Goal: Use online tool/utility: Utilize a website feature to perform a specific function

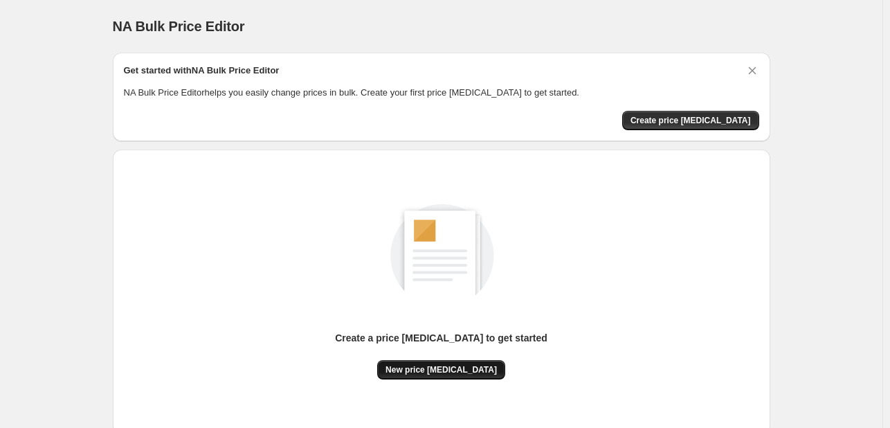
click at [442, 375] on button "New price [MEDICAL_DATA]" at bounding box center [441, 369] width 128 height 19
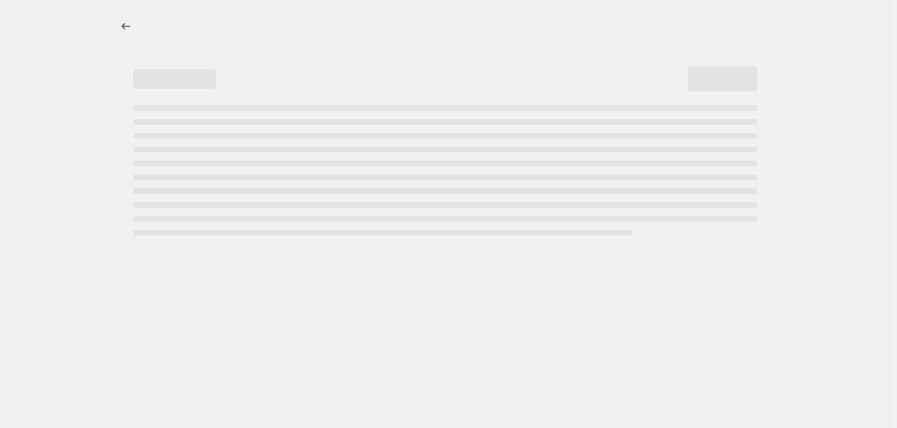
select select "percentage"
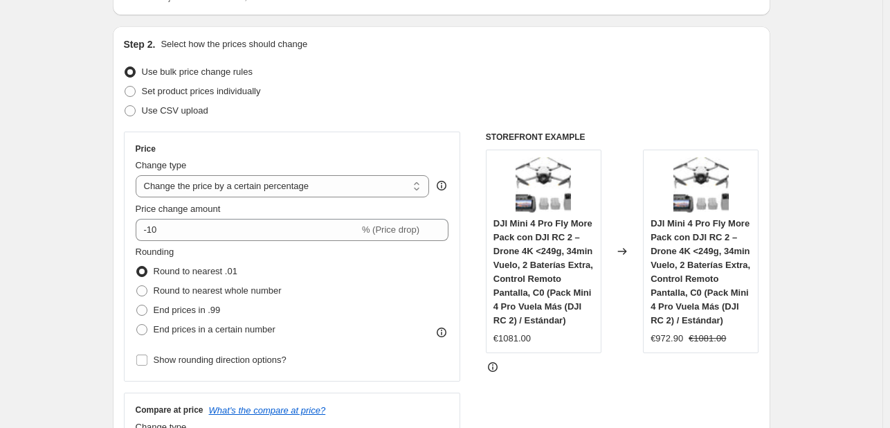
scroll to position [138, 0]
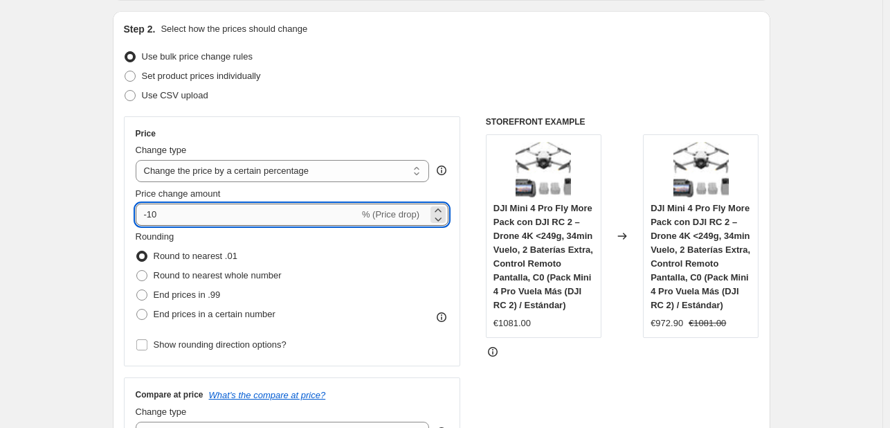
click at [229, 223] on input "-10" at bounding box center [248, 214] width 224 height 22
type input "-1"
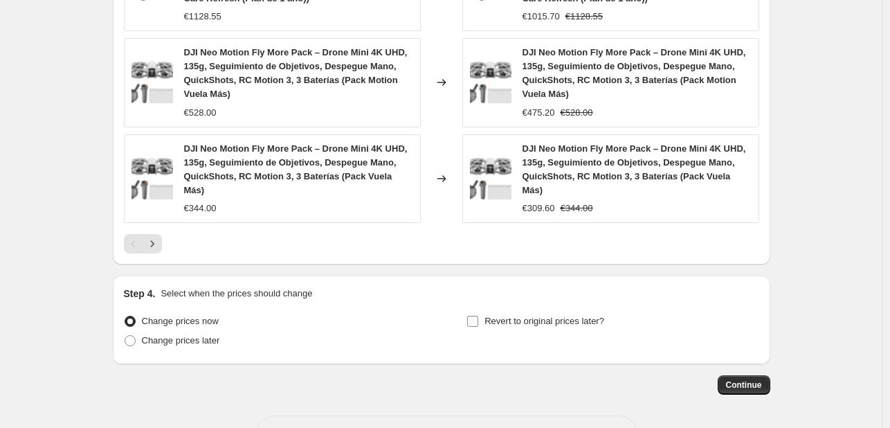
scroll to position [1102, 0]
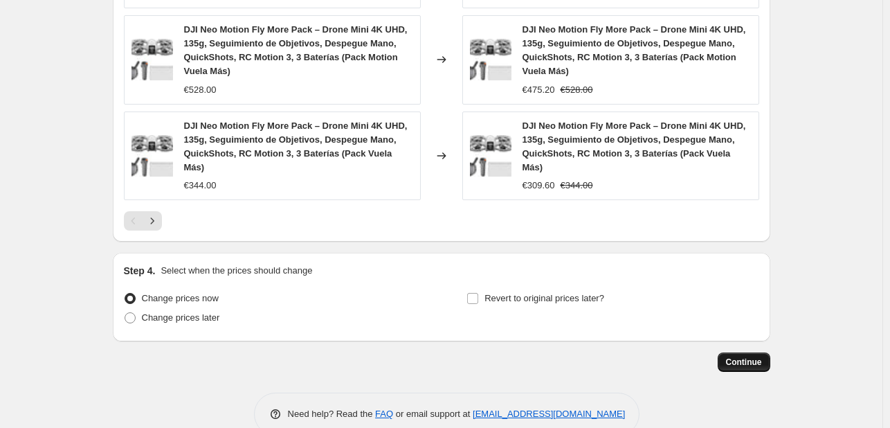
type input "-37"
click at [743, 356] on span "Continue" at bounding box center [744, 361] width 36 height 11
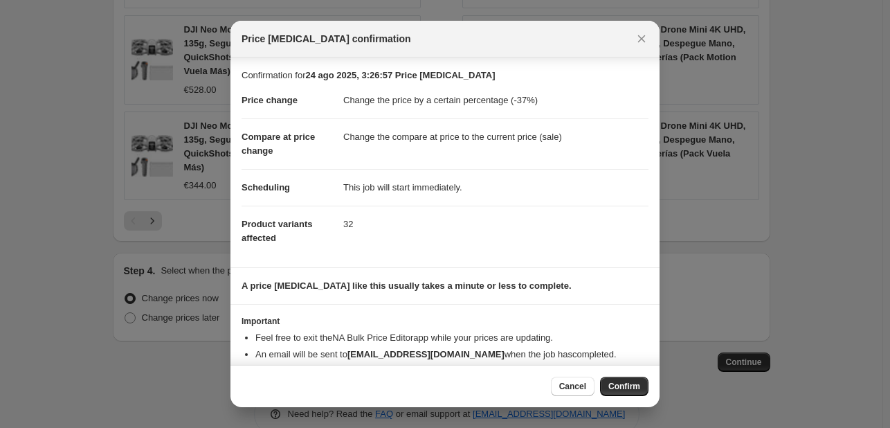
scroll to position [26, 0]
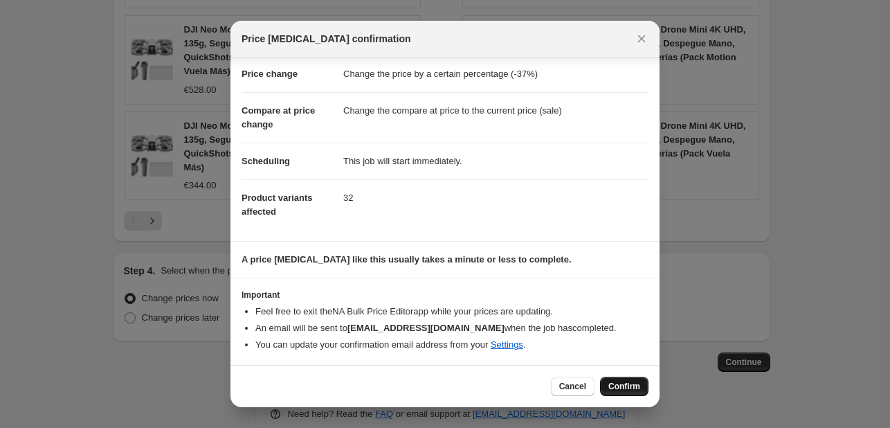
click at [619, 388] on span "Confirm" at bounding box center [624, 386] width 32 height 11
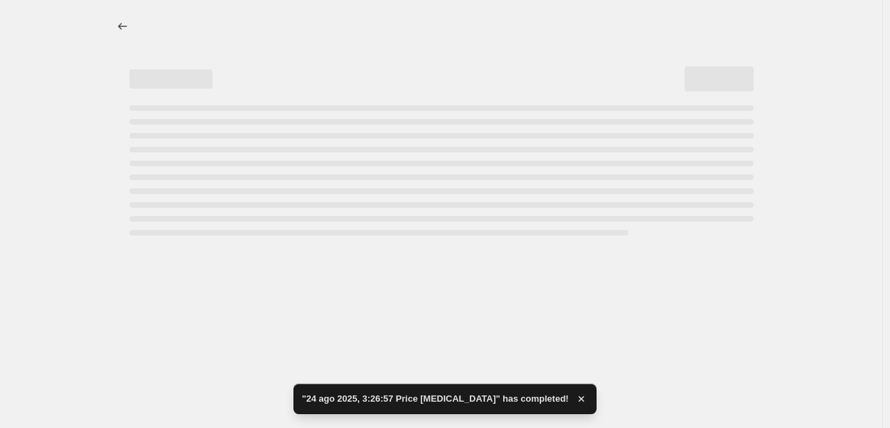
select select "percentage"
